Goal: Find specific page/section: Find specific page/section

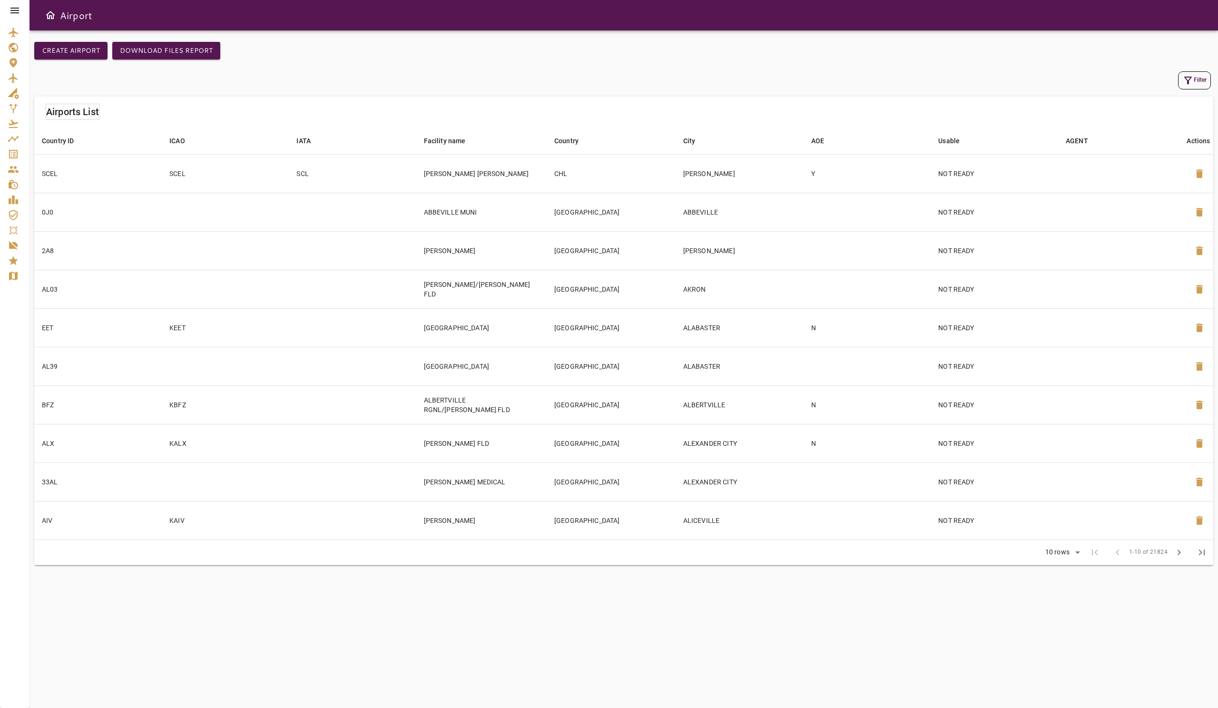
click at [16, 14] on icon at bounding box center [14, 10] width 11 height 11
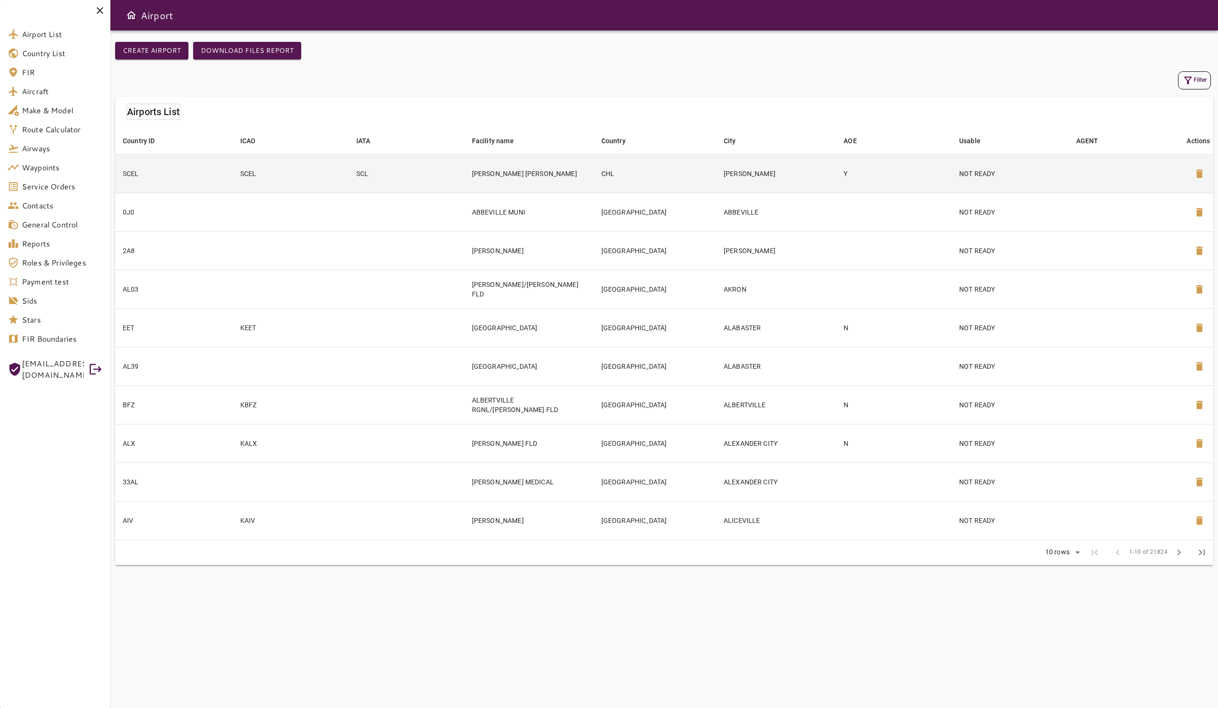
click at [475, 178] on td "[PERSON_NAME] [PERSON_NAME]" at bounding box center [528, 173] width 129 height 39
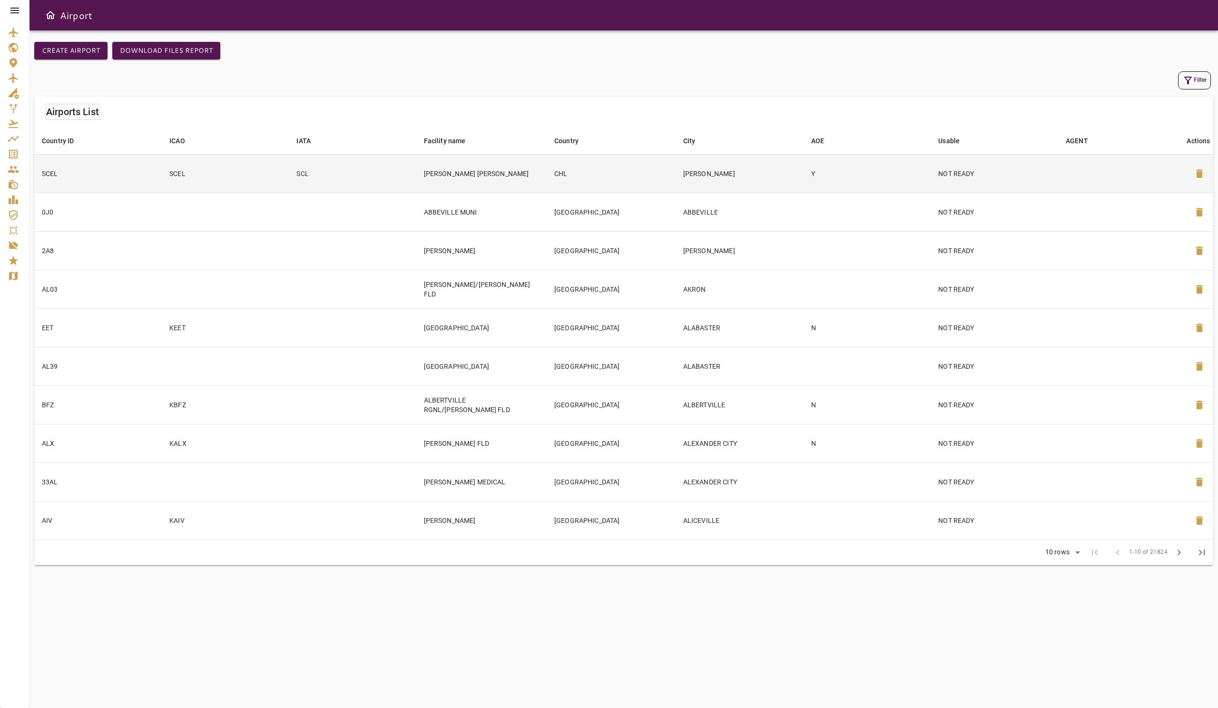
click at [531, 179] on td "[PERSON_NAME] [PERSON_NAME]" at bounding box center [481, 173] width 130 height 39
click at [368, 172] on td "SCL" at bounding box center [352, 173] width 127 height 39
